Goal: Task Accomplishment & Management: Manage account settings

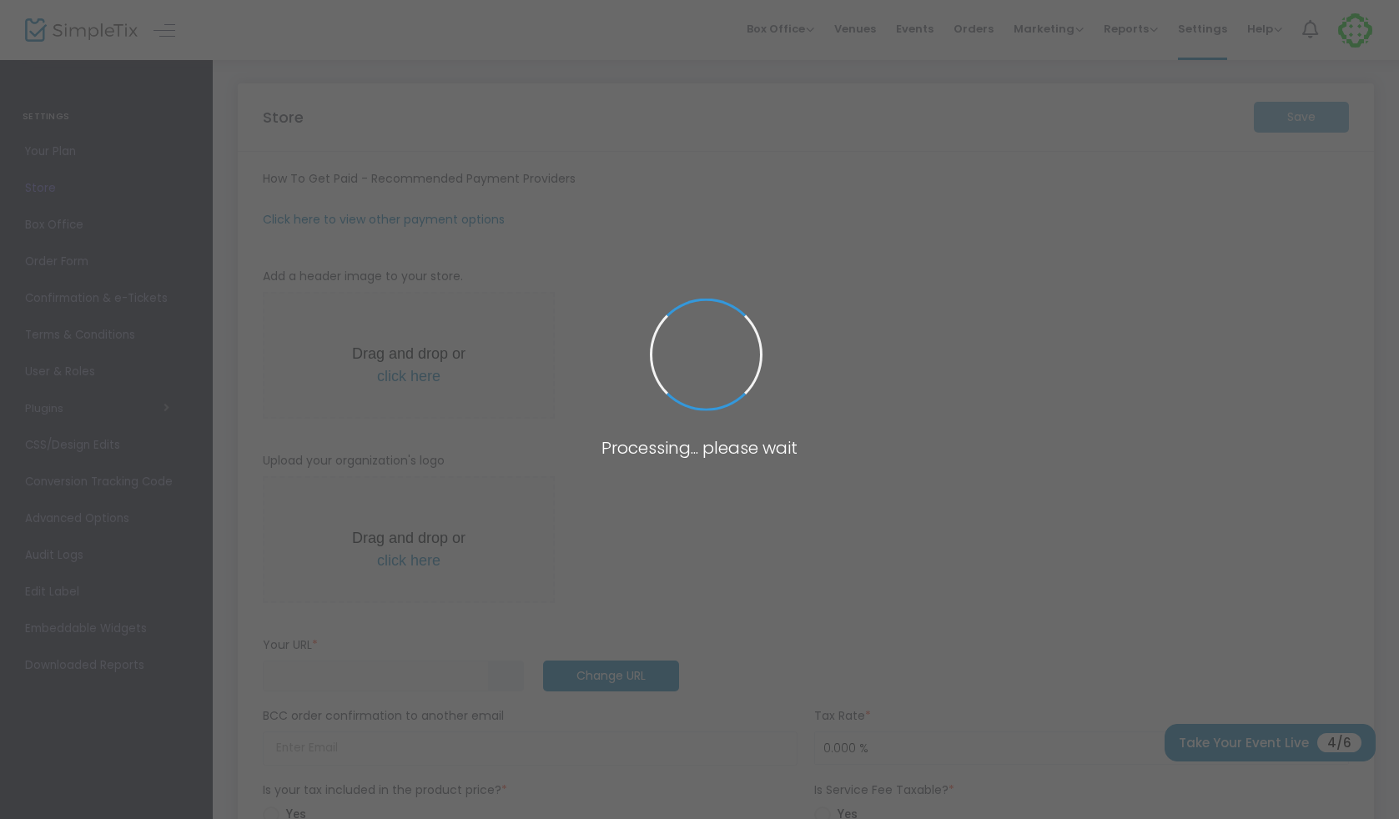
type input "https://cognito5"
radio input "false"
radio input "true"
type input "cognito5"
type input "3057816056"
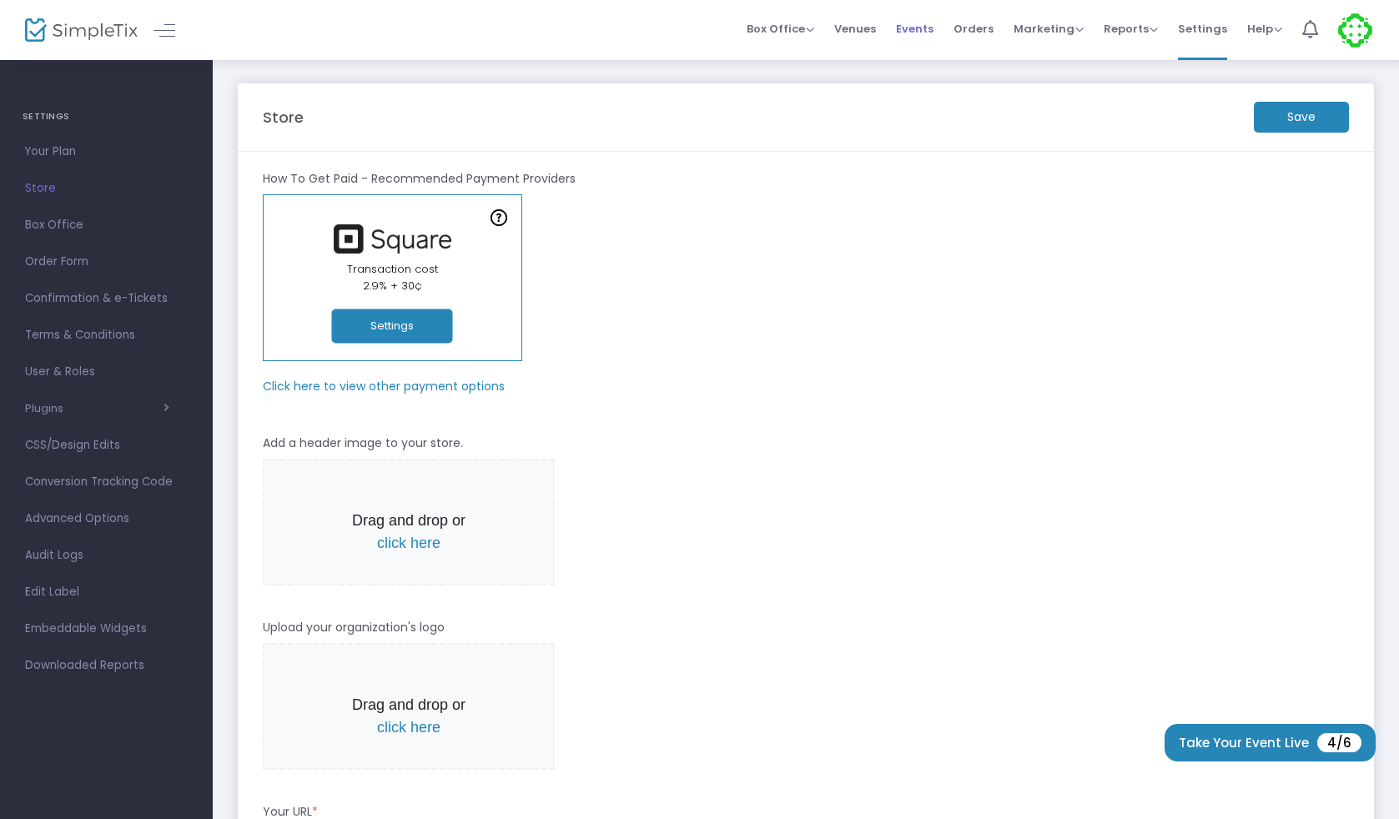
click at [921, 30] on span "Events" at bounding box center [915, 29] width 38 height 43
